Goal: Task Accomplishment & Management: Complete application form

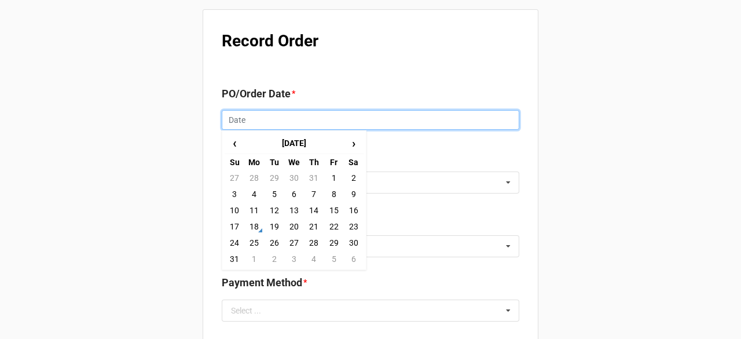
click at [257, 122] on input "text" at bounding box center [370, 120] width 297 height 20
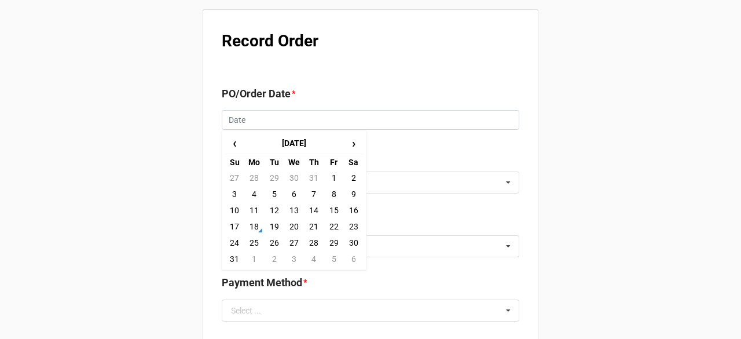
click at [252, 224] on td "18" at bounding box center [254, 226] width 20 height 16
type input "8/18/2025"
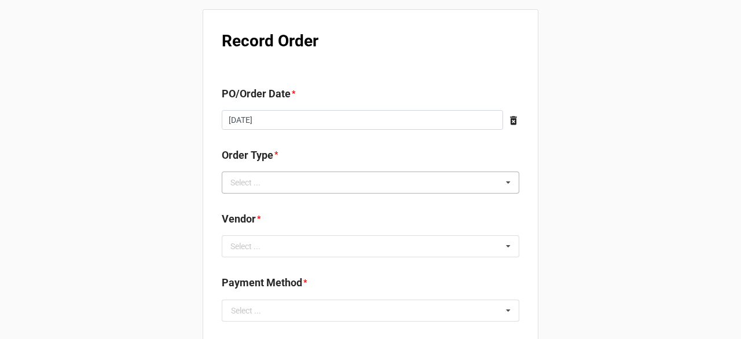
click at [277, 181] on div "Select ... Inventory Replenishment Item Requested Associated with a Specific Job" at bounding box center [370, 182] width 297 height 22
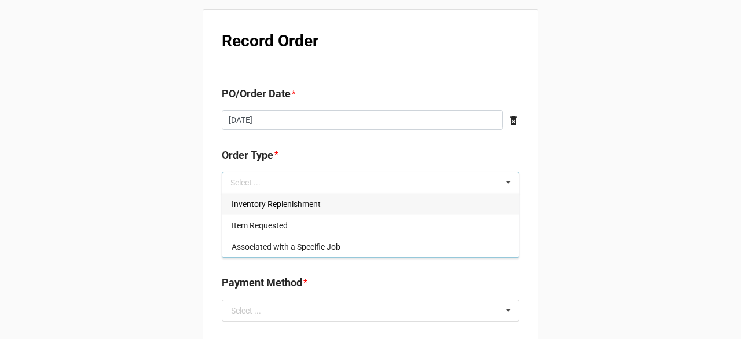
click at [282, 202] on span "Inventory Replenishment" at bounding box center [276, 203] width 89 height 9
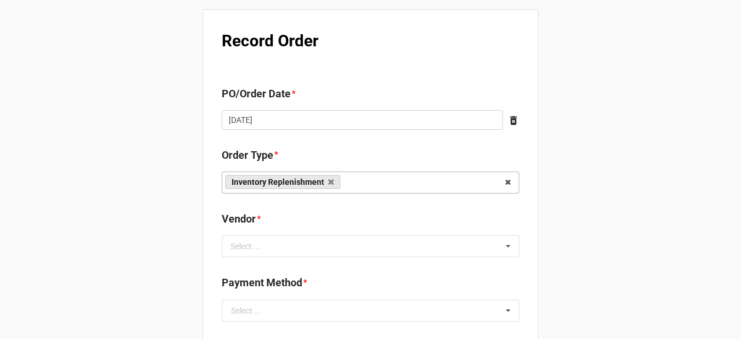
click at [461, 249] on div "Select ... No results found." at bounding box center [370, 246] width 297 height 22
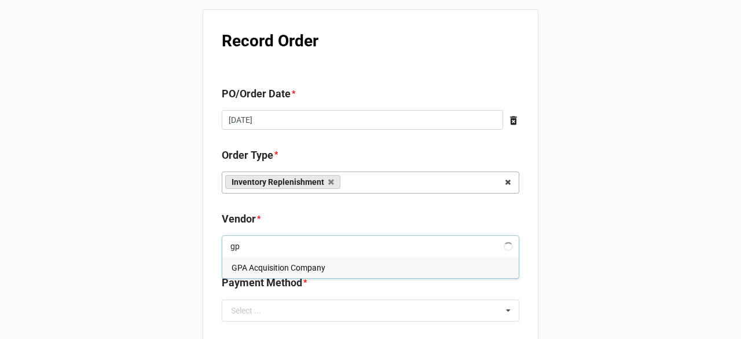
type input "gp"
click at [385, 269] on div "GPA Acquisition Company" at bounding box center [370, 266] width 296 height 21
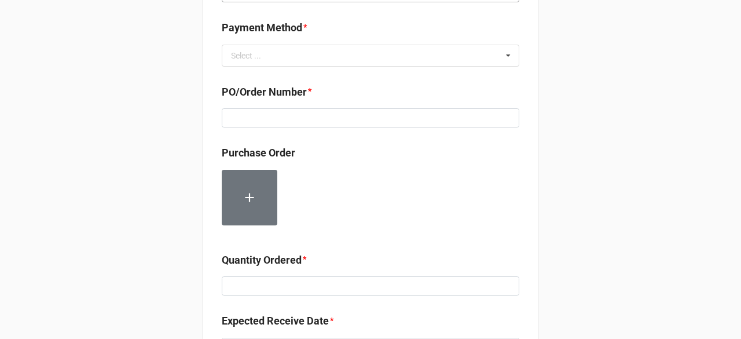
scroll to position [289, 0]
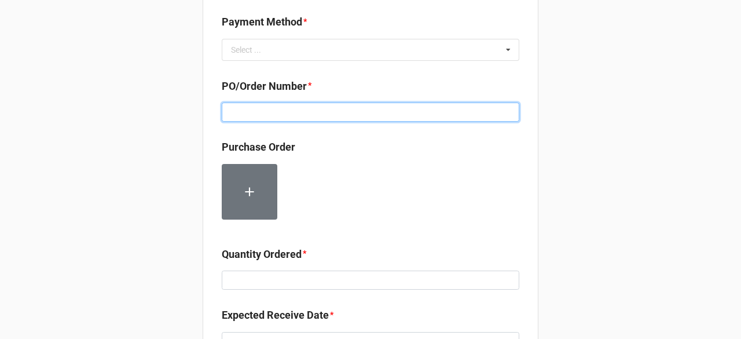
click at [331, 120] on input at bounding box center [370, 112] width 297 height 20
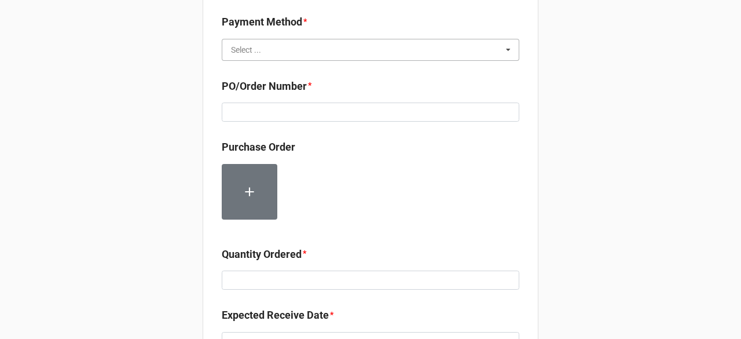
click at [336, 57] on input "text" at bounding box center [371, 49] width 296 height 21
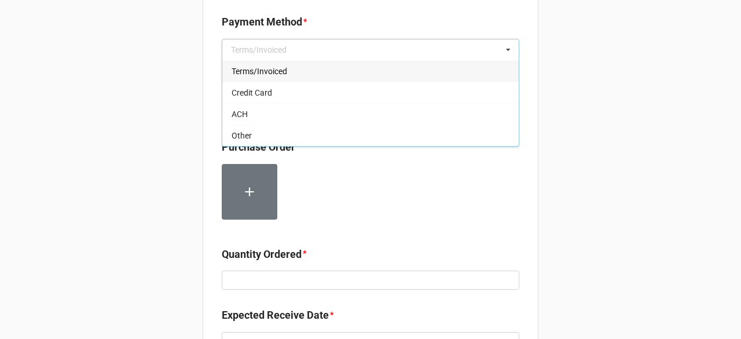
click at [319, 69] on div "Terms/Invoiced" at bounding box center [370, 70] width 296 height 21
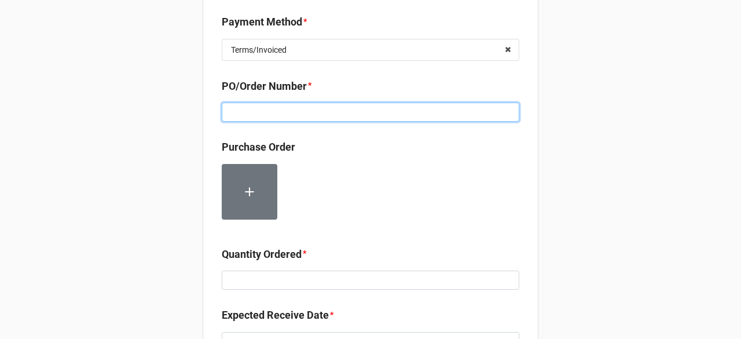
click at [326, 108] on input at bounding box center [370, 112] width 297 height 20
paste input "160179"
type input "160179"
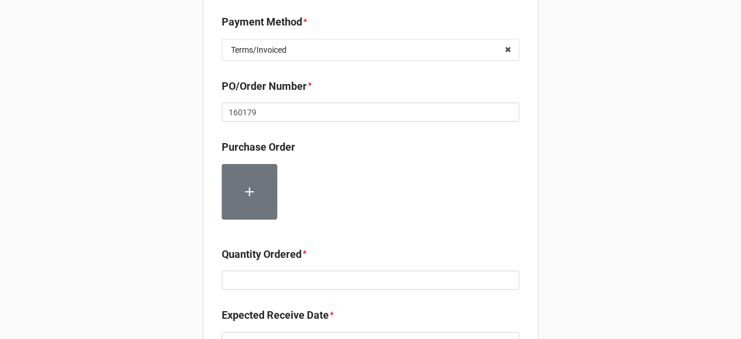
click at [370, 174] on div at bounding box center [370, 196] width 297 height 65
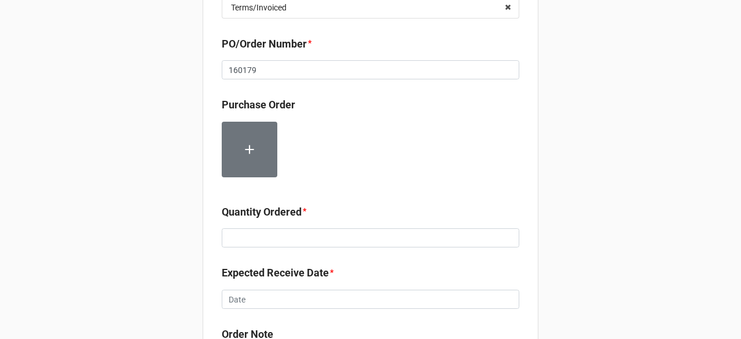
scroll to position [405, 0]
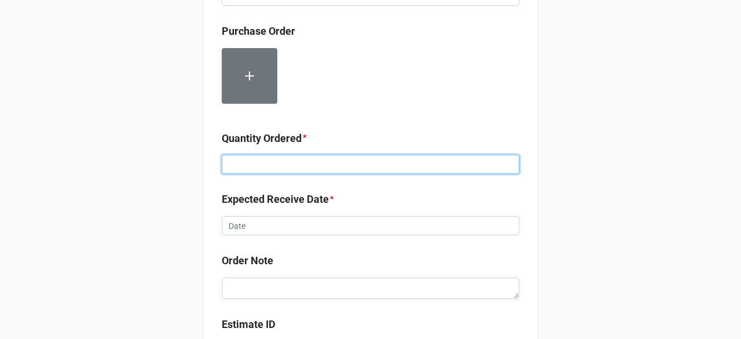
click at [289, 160] on input at bounding box center [370, 165] width 297 height 20
type input "12000"
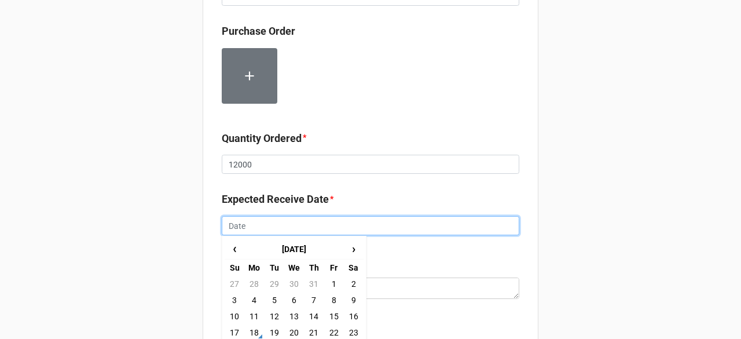
click at [343, 226] on input "text" at bounding box center [370, 226] width 297 height 20
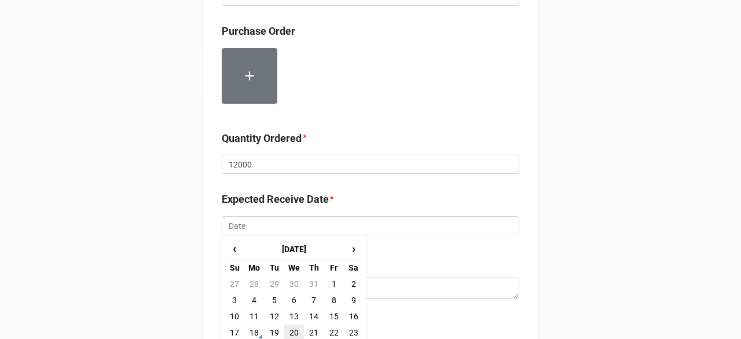
click at [295, 330] on td "20" at bounding box center [294, 332] width 20 height 16
type input "8/20/2025"
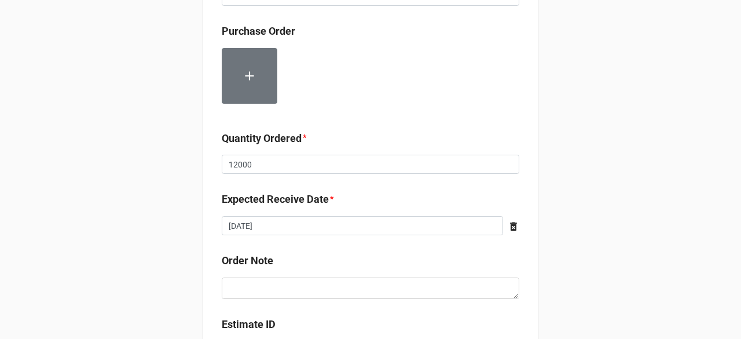
click at [561, 208] on div "Record Order PO/Order Date * 8/18/2025 ‹ August 2025 › Su Mo Tu We Th Fr Sa 27 …" at bounding box center [370, 53] width 741 height 917
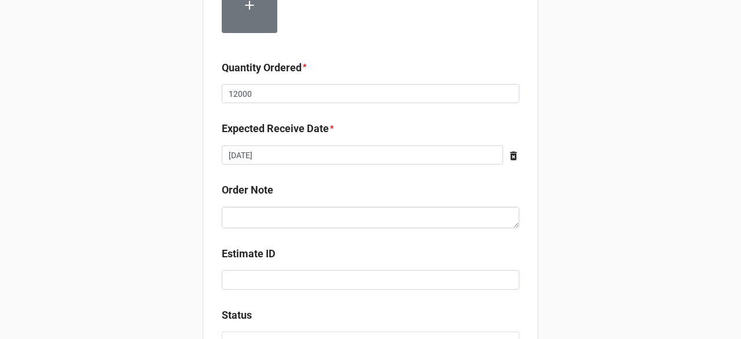
scroll to position [578, 0]
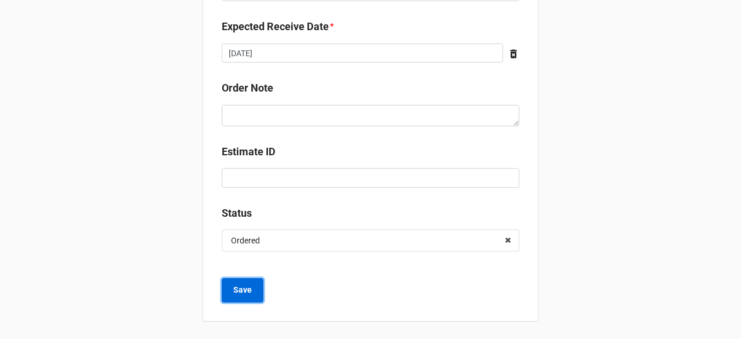
click at [234, 293] on b "Save" at bounding box center [242, 290] width 19 height 12
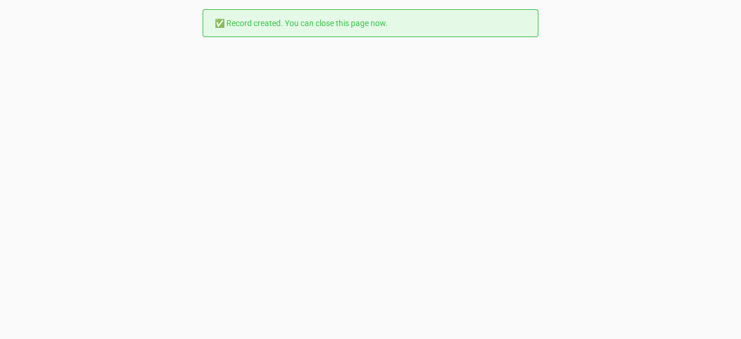
scroll to position [0, 0]
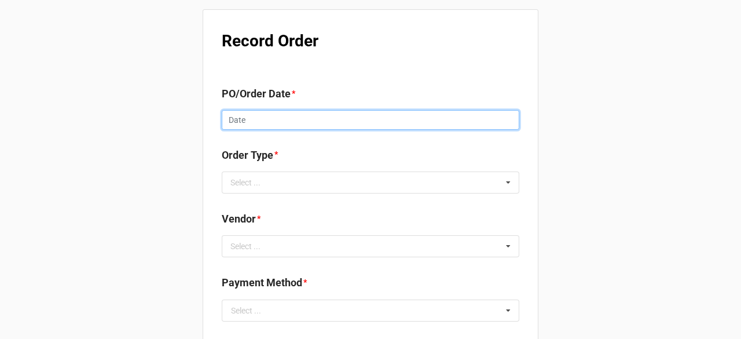
click at [322, 121] on input "text" at bounding box center [370, 120] width 297 height 20
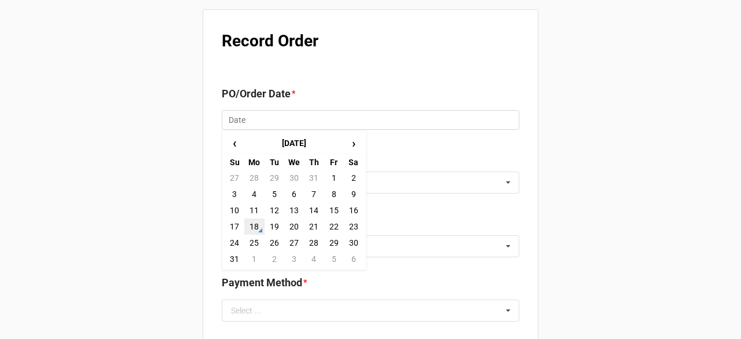
click at [256, 228] on td "18" at bounding box center [254, 226] width 20 height 16
type input "8/18/2025"
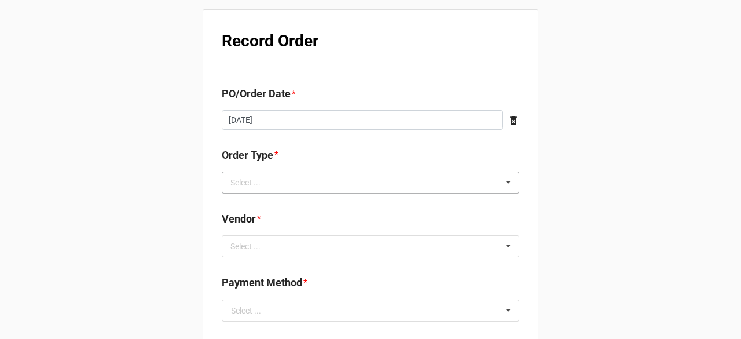
click at [306, 181] on div "Select ... Inventory Replenishment Item Requested Associated with a Specific Job" at bounding box center [370, 182] width 297 height 22
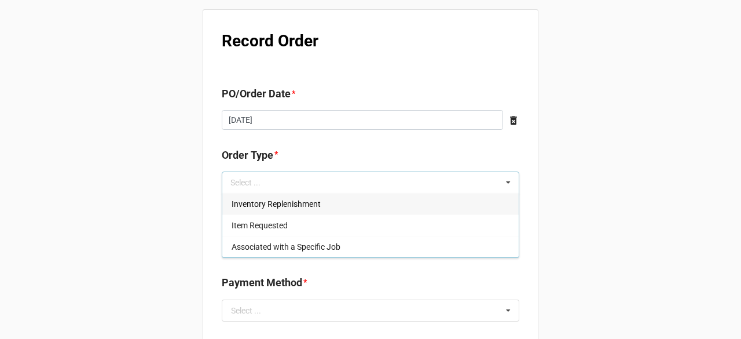
click at [303, 203] on span "Inventory Replenishment" at bounding box center [276, 203] width 89 height 9
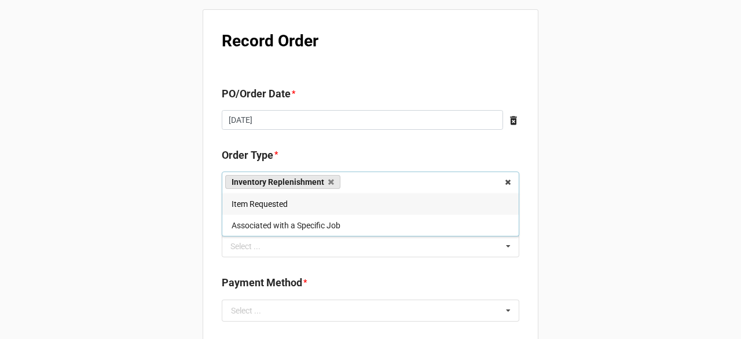
click at [435, 276] on b "Payment Method *" at bounding box center [370, 284] width 297 height 20
click at [431, 241] on div "Select ... No results found." at bounding box center [370, 246] width 297 height 22
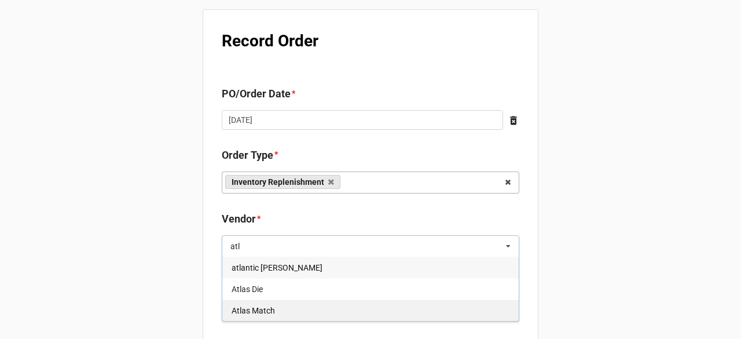
type input "atl"
click at [280, 307] on div "Atlas Match" at bounding box center [370, 309] width 296 height 21
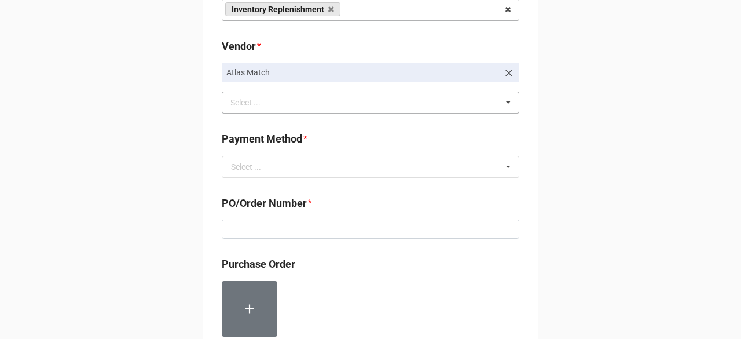
scroll to position [174, 0]
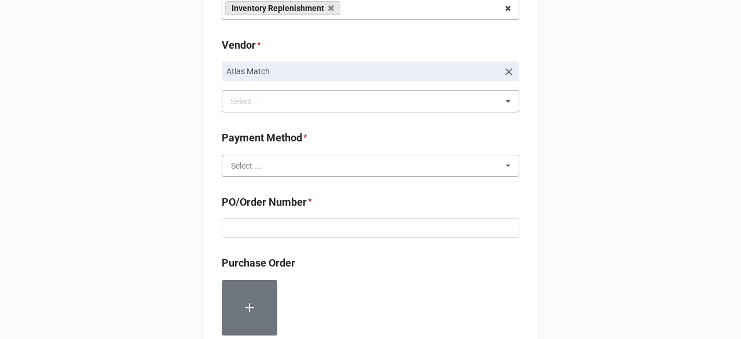
click at [274, 162] on input "text" at bounding box center [371, 165] width 296 height 21
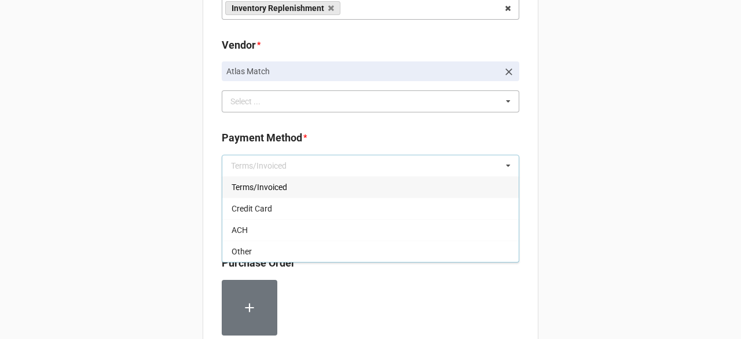
drag, startPoint x: 271, startPoint y: 189, endPoint x: 272, endPoint y: 199, distance: 9.3
click at [271, 189] on span "Terms/Invoiced" at bounding box center [260, 186] width 56 height 9
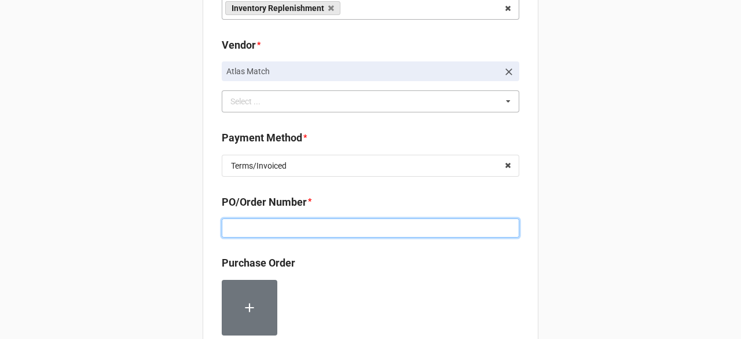
click at [260, 232] on input at bounding box center [370, 228] width 297 height 20
paste input "160168"
type input "160168"
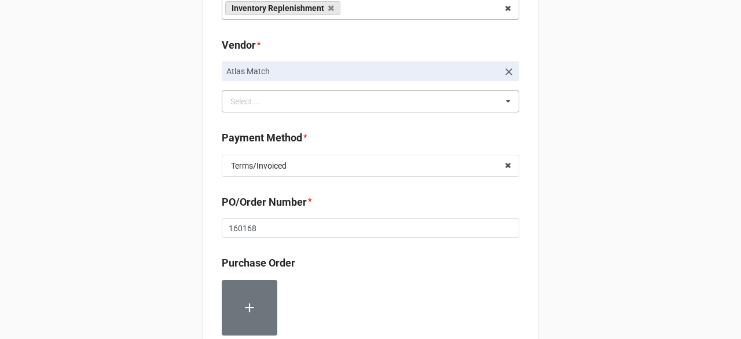
click at [440, 275] on div "Purchase Order" at bounding box center [370, 267] width 297 height 24
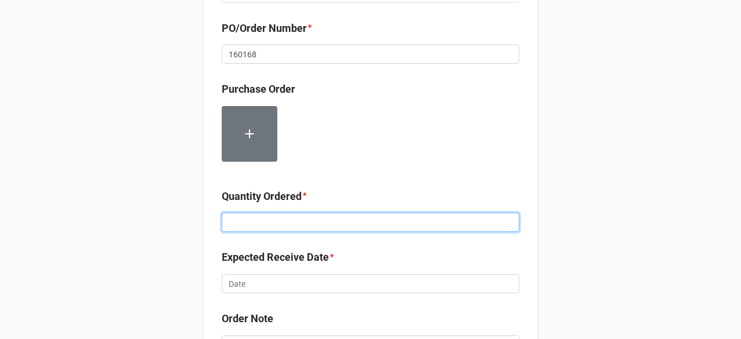
click at [310, 218] on input at bounding box center [370, 222] width 297 height 20
type input "200000"
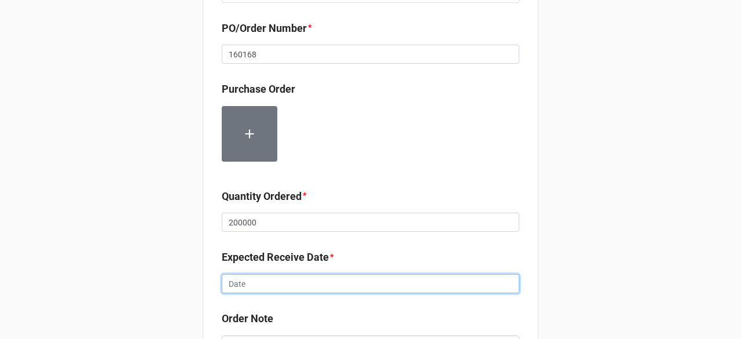
click at [307, 282] on input "text" at bounding box center [370, 284] width 297 height 20
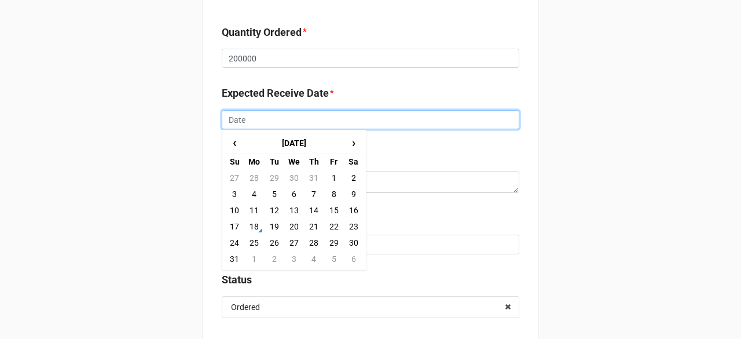
scroll to position [521, 0]
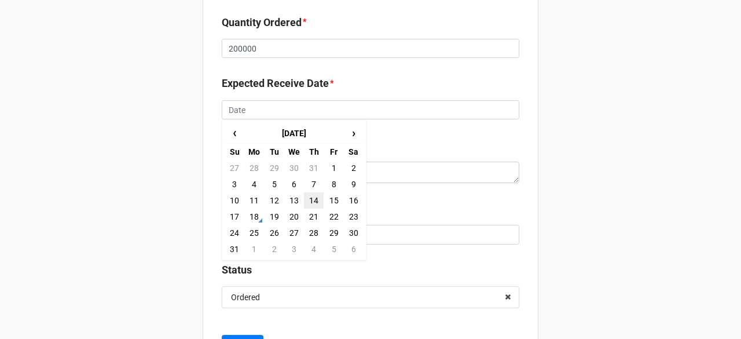
click at [317, 196] on td "14" at bounding box center [314, 200] width 20 height 16
type input "8/14/2025"
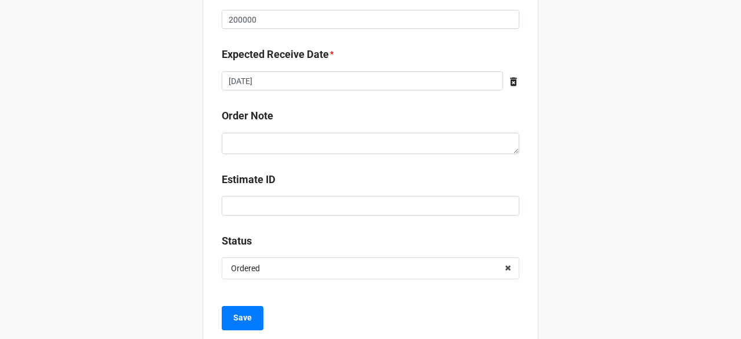
scroll to position [578, 0]
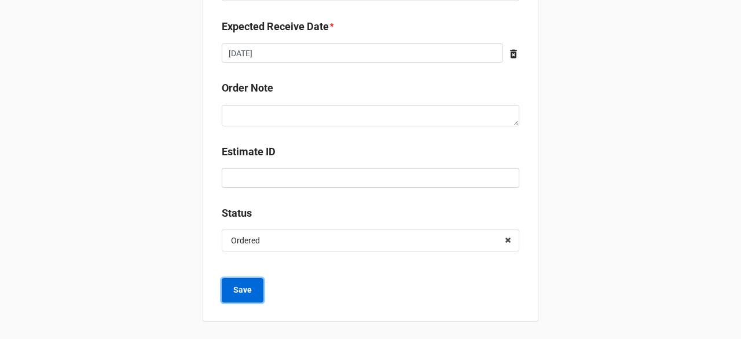
click at [241, 282] on button "Save" at bounding box center [243, 290] width 42 height 24
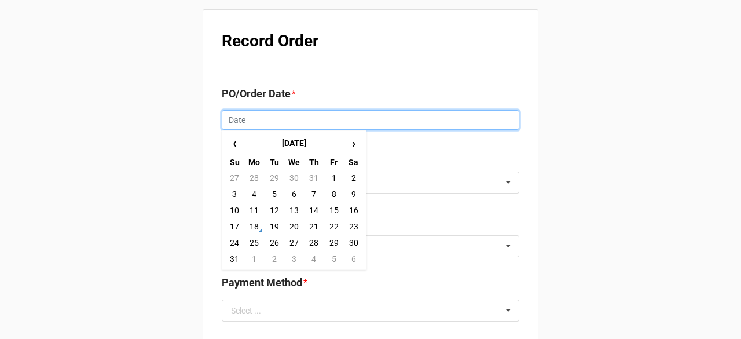
click at [288, 113] on input "text" at bounding box center [370, 120] width 297 height 20
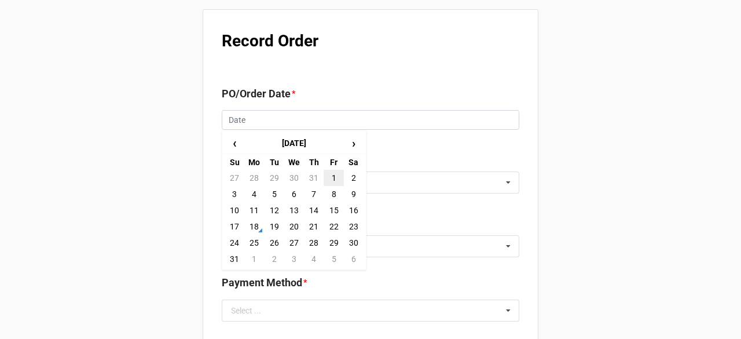
click at [332, 172] on td "1" at bounding box center [334, 178] width 20 height 16
type input "[DATE]"
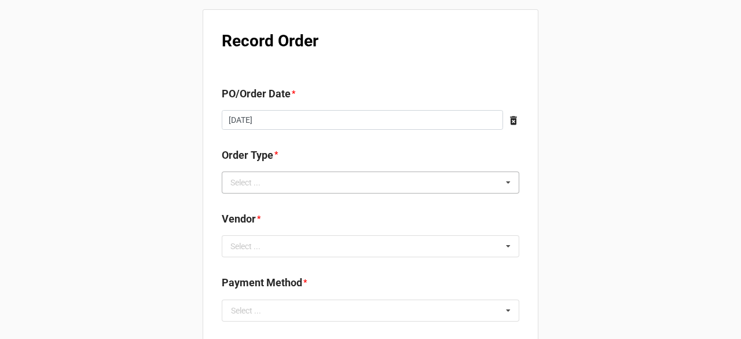
click at [285, 182] on div "Select ... Inventory Replenishment Item Requested Associated with a Specific Job" at bounding box center [370, 182] width 297 height 22
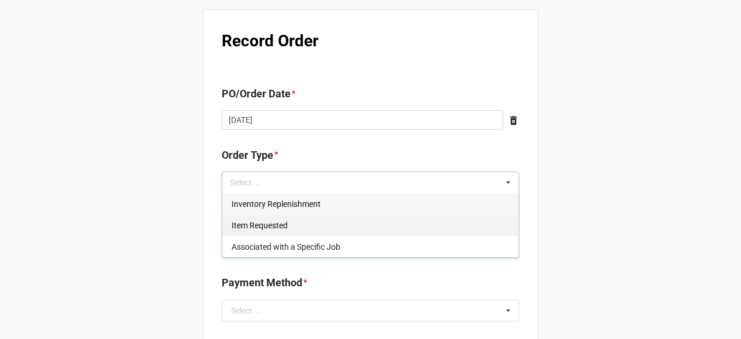
click at [283, 205] on span "Inventory Replenishment" at bounding box center [276, 203] width 89 height 9
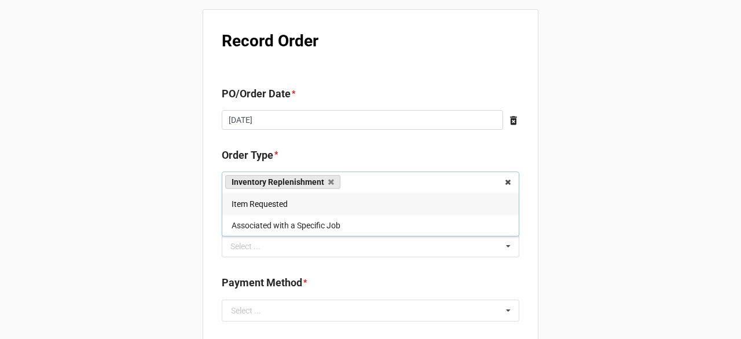
click at [310, 277] on b "Payment Method *" at bounding box center [370, 284] width 297 height 20
click at [288, 237] on div "Select ... No results found." at bounding box center [370, 246] width 297 height 22
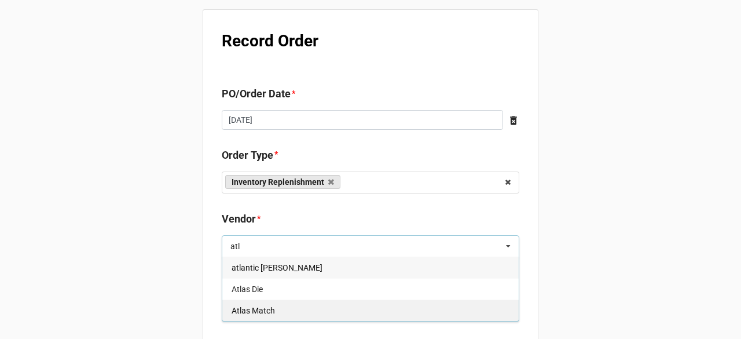
type input "atl"
click at [266, 311] on span "Atlas Match" at bounding box center [253, 310] width 43 height 9
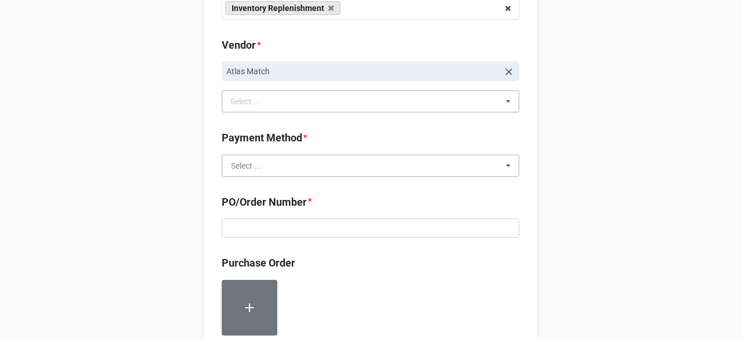
click at [280, 167] on input "text" at bounding box center [371, 165] width 296 height 21
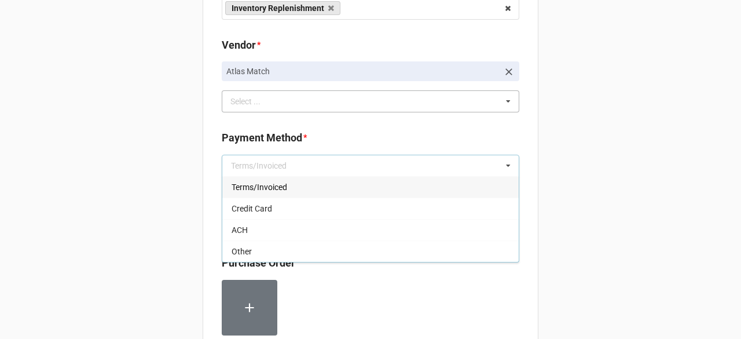
click at [289, 190] on div "Terms/Invoiced" at bounding box center [370, 186] width 296 height 21
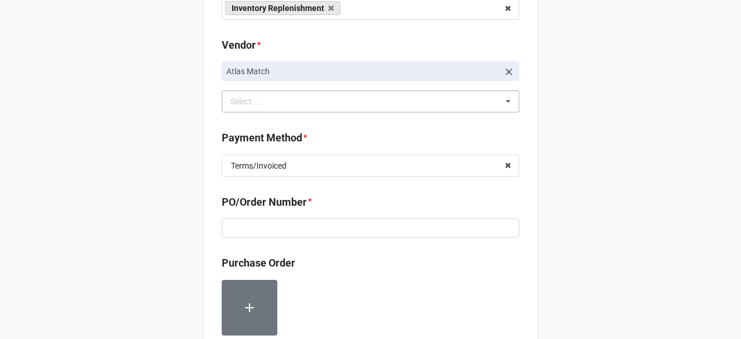
click at [247, 238] on div "PO/Order Number *" at bounding box center [370, 220] width 297 height 52
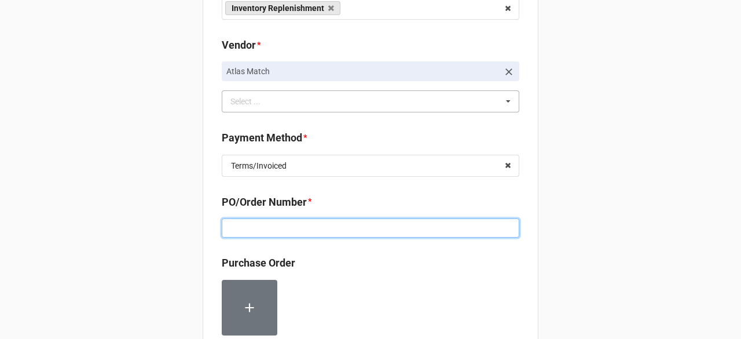
click at [245, 225] on input at bounding box center [370, 228] width 297 height 20
click at [291, 219] on input at bounding box center [370, 228] width 297 height 20
paste input "160168"
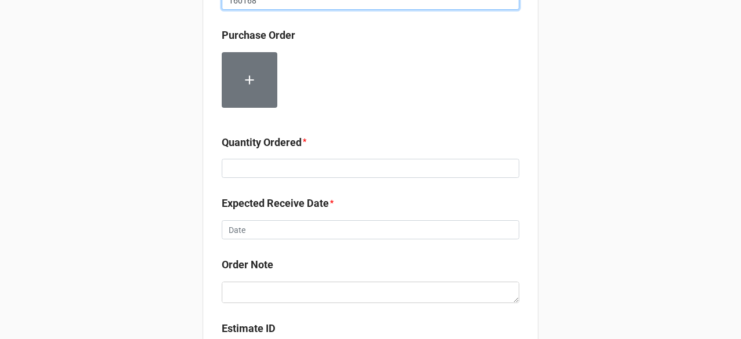
scroll to position [405, 0]
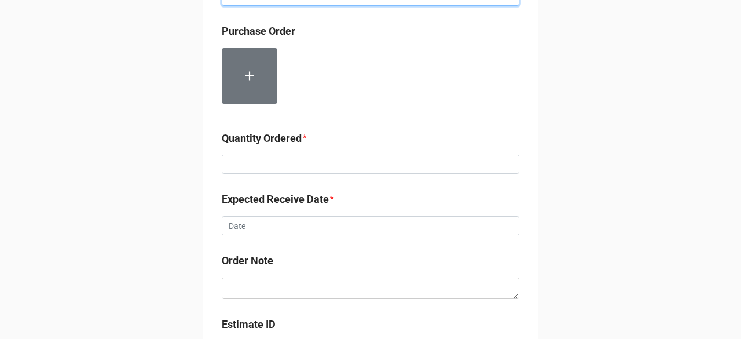
type input "160168"
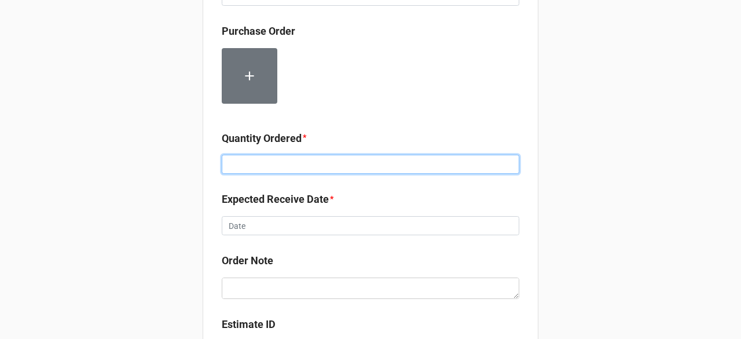
click at [258, 160] on input at bounding box center [370, 165] width 297 height 20
type input "200000"
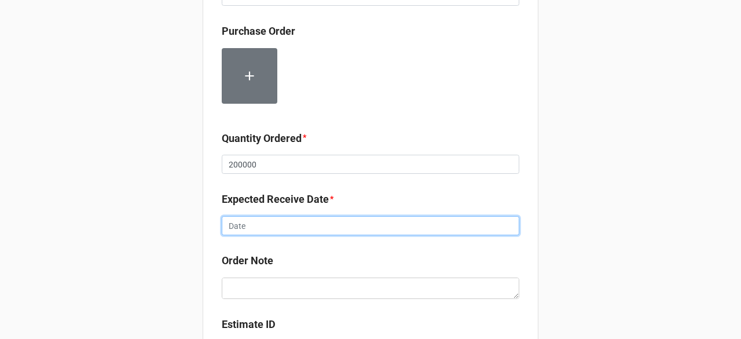
click at [263, 227] on input "text" at bounding box center [370, 226] width 297 height 20
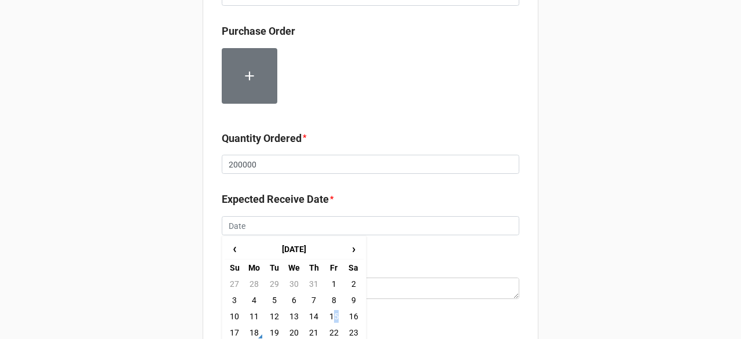
click at [333, 318] on td "15" at bounding box center [334, 316] width 20 height 16
type input "[DATE]"
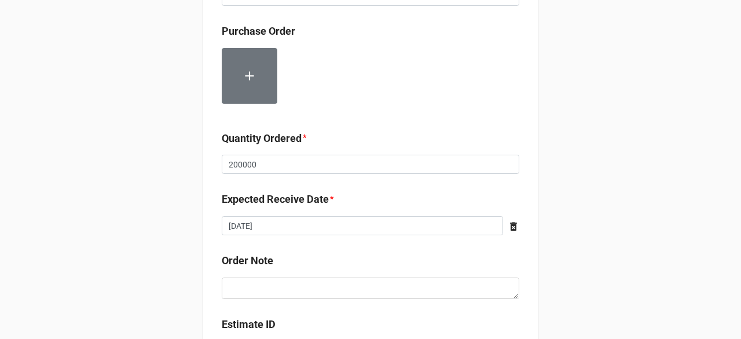
click at [333, 268] on b "Order Note" at bounding box center [370, 262] width 297 height 20
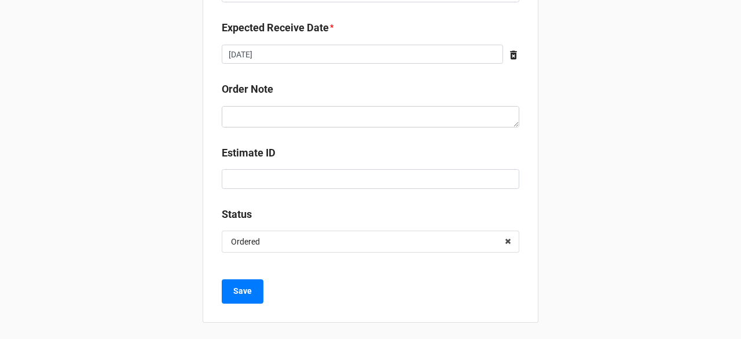
scroll to position [578, 0]
click at [257, 290] on button "Save" at bounding box center [243, 290] width 42 height 24
